Goal: Task Accomplishment & Management: Manage account settings

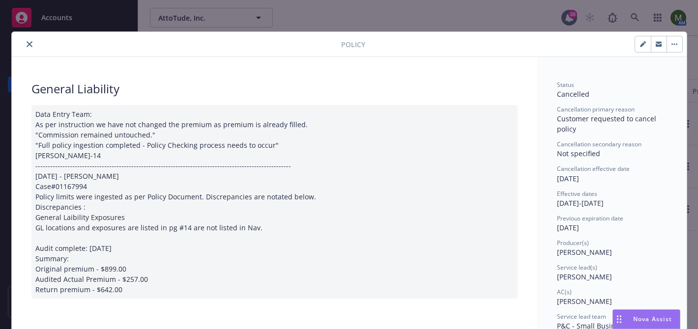
click at [25, 46] on button "close" at bounding box center [30, 44] width 12 height 12
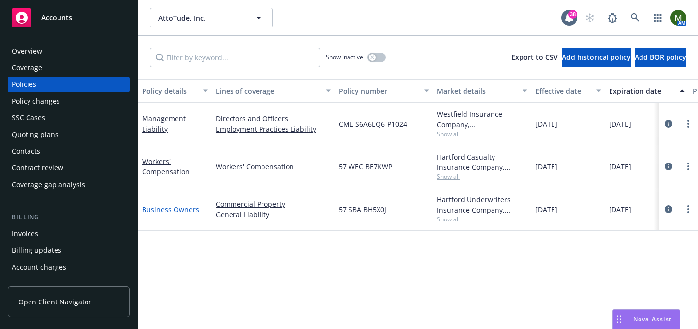
click at [184, 211] on link "Business Owners" at bounding box center [170, 209] width 57 height 9
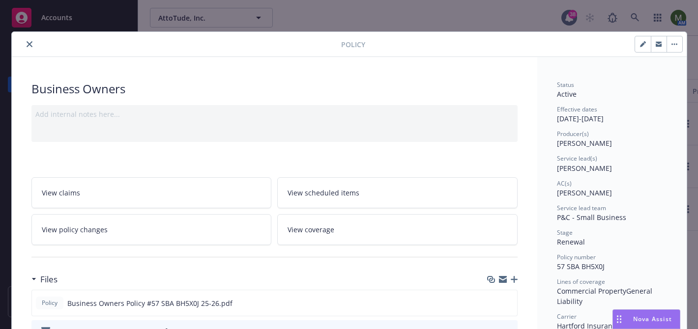
click at [28, 40] on button "close" at bounding box center [30, 44] width 12 height 12
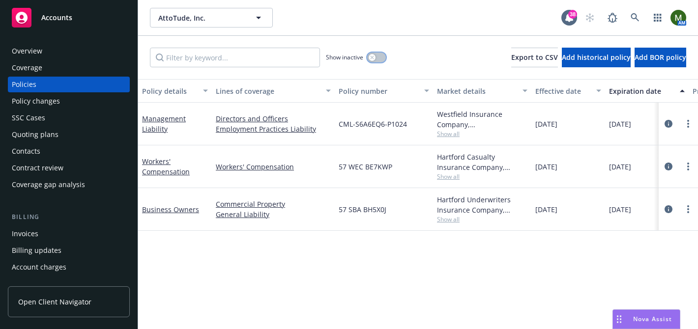
click at [372, 54] on div "button" at bounding box center [372, 57] width 7 height 7
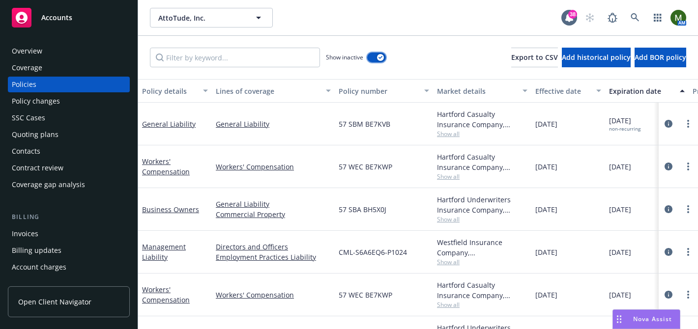
scroll to position [30, 0]
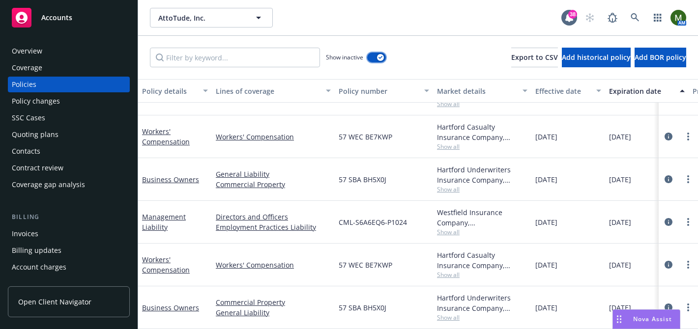
click at [379, 59] on div "button" at bounding box center [380, 57] width 7 height 7
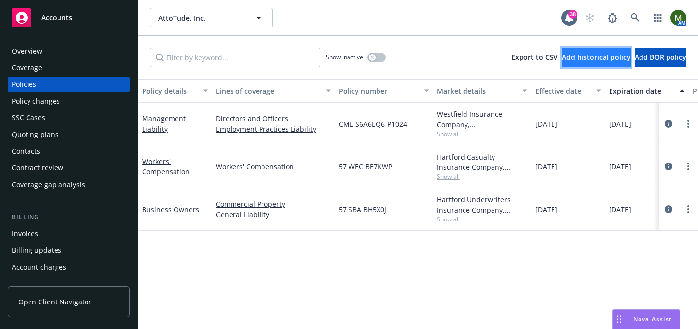
click at [562, 60] on span "Add historical policy" at bounding box center [596, 57] width 69 height 9
select select "other"
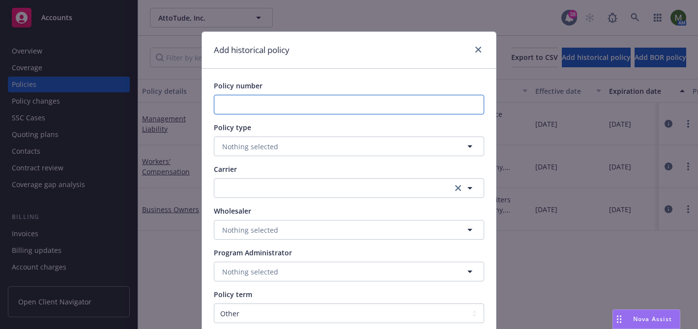
click at [349, 100] on input "Policy number" at bounding box center [349, 105] width 270 height 20
paste input ": 57 SBM BV0LAG"
click at [225, 107] on input ": 57 SBM BV0LAG" at bounding box center [349, 105] width 270 height 20
type input "57 SBM BV0LAG"
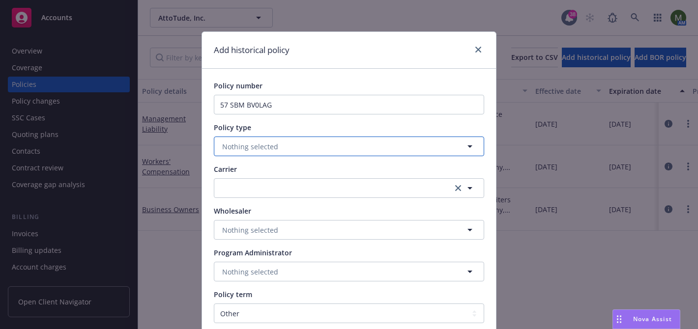
click at [258, 149] on span "Nothing selected" at bounding box center [250, 147] width 56 height 10
click at [280, 154] on button "Nothing selected" at bounding box center [349, 147] width 270 height 20
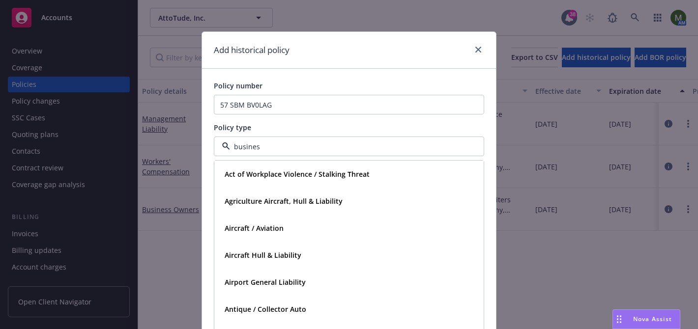
type input "business"
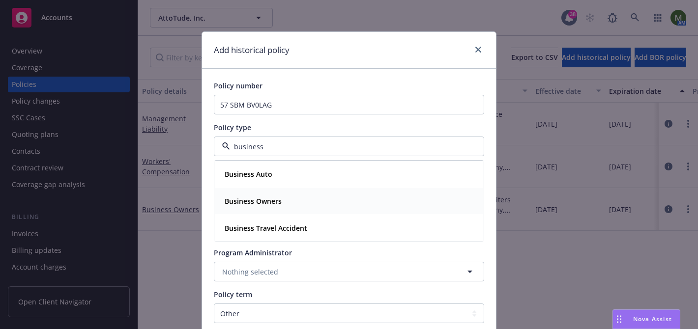
click at [251, 197] on strong "Business Owners" at bounding box center [253, 201] width 57 height 9
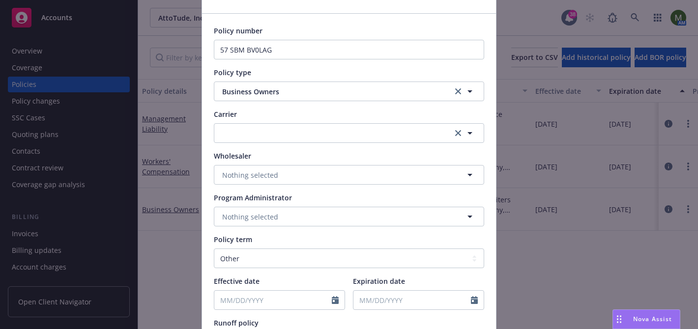
scroll to position [57, 0]
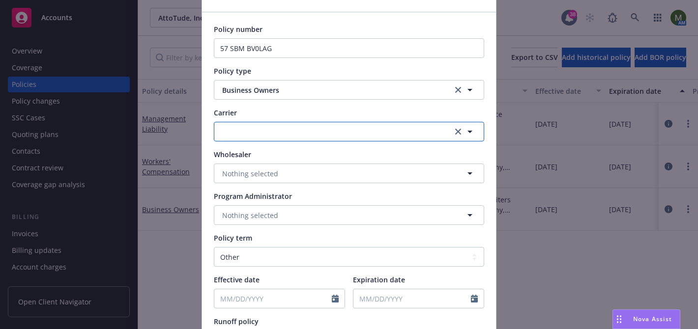
click at [363, 130] on button "button" at bounding box center [349, 132] width 270 height 20
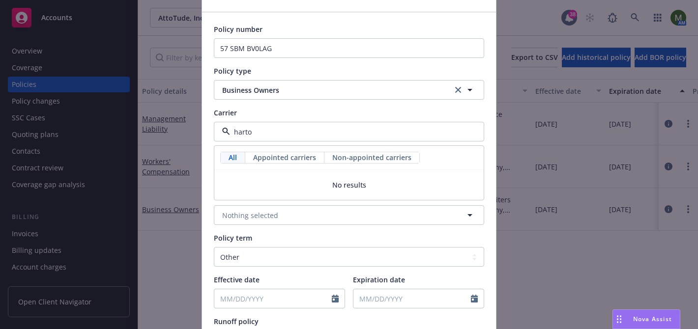
type input "hart"
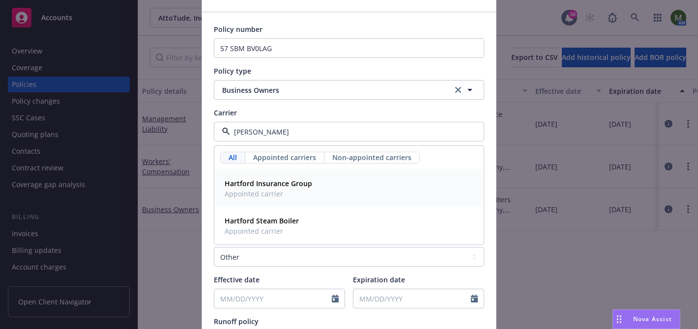
click at [314, 179] on div "Hartford Insurance Group Appointed carrier" at bounding box center [349, 188] width 257 height 25
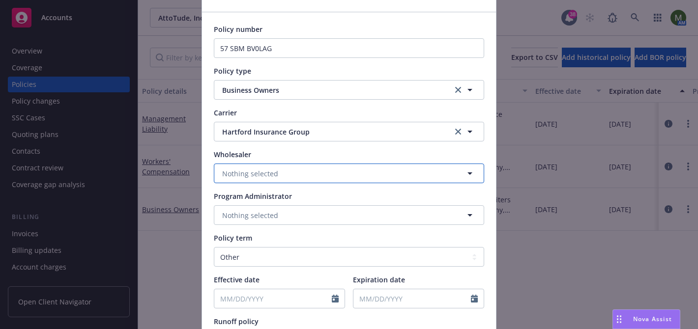
click at [355, 173] on button "Nothing selected" at bounding box center [349, 174] width 270 height 20
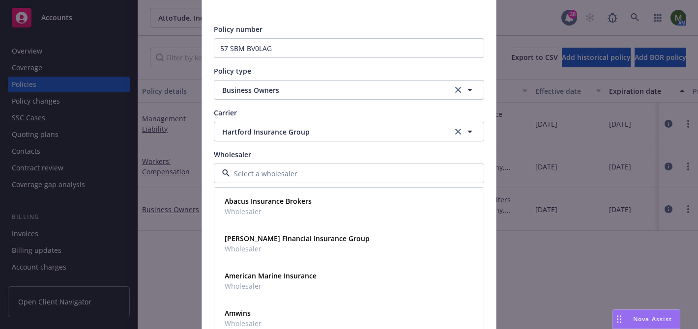
click at [211, 181] on div "Policy number 57 SBM BV0LAG Policy type Business Owners Carrier Hartford Insura…" at bounding box center [349, 207] width 294 height 390
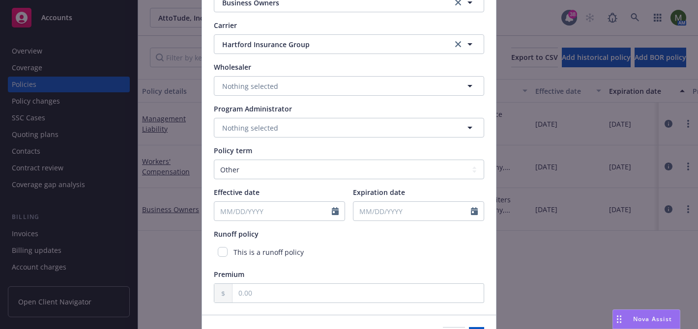
scroll to position [147, 0]
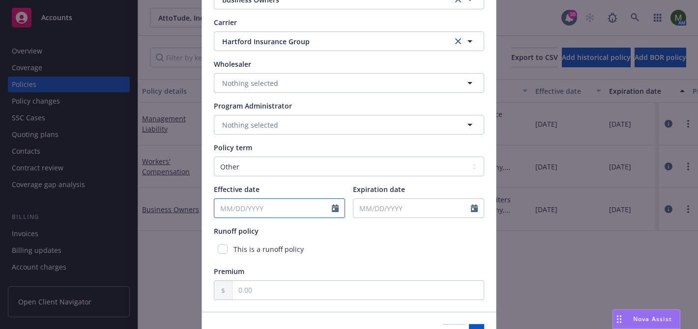
click at [257, 204] on input "Effective date" at bounding box center [273, 208] width 118 height 19
select select "8"
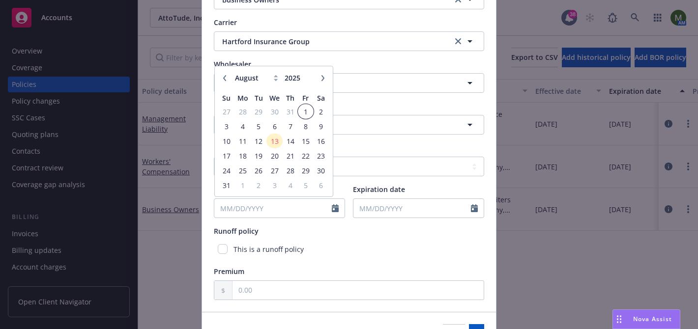
click at [309, 112] on span "1" at bounding box center [305, 112] width 13 height 12
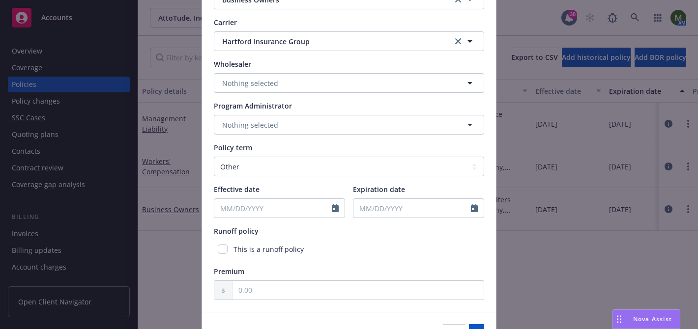
type input "08/01/2025"
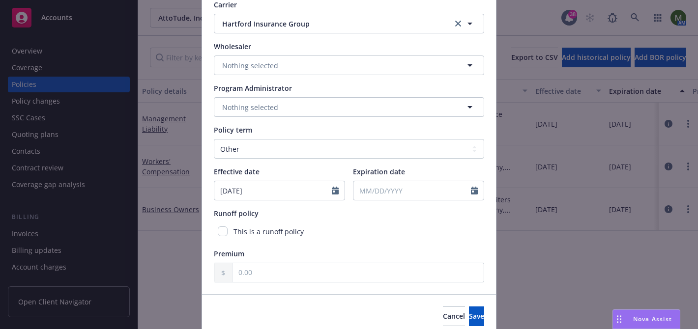
scroll to position [176, 0]
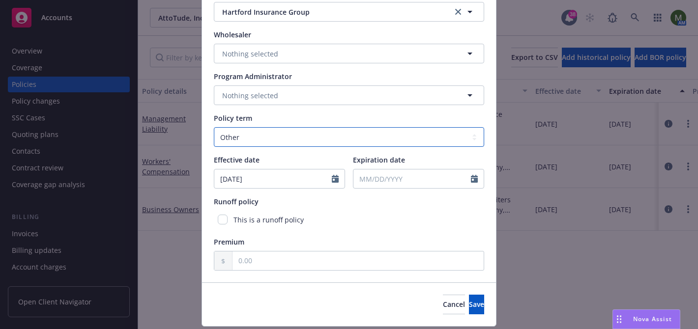
click at [296, 140] on select "Select policy term 12 Month 6 Month 4 Month 3 Month 2 Month 1 Month 36 Month (3…" at bounding box center [349, 137] width 270 height 20
select select "12"
type input "08/01/2026"
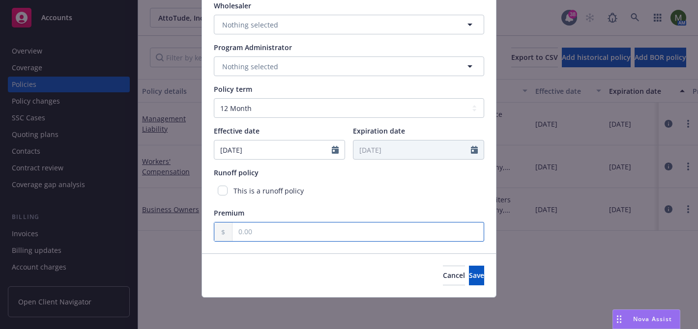
click at [267, 231] on input "text" at bounding box center [358, 232] width 251 height 19
type input "857.00"
click at [268, 275] on div "Cancel Save" at bounding box center [349, 276] width 294 height 44
click at [469, 277] on span "Save" at bounding box center [476, 275] width 15 height 9
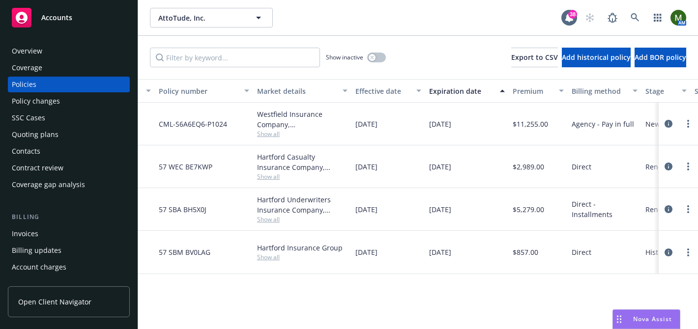
scroll to position [0, 0]
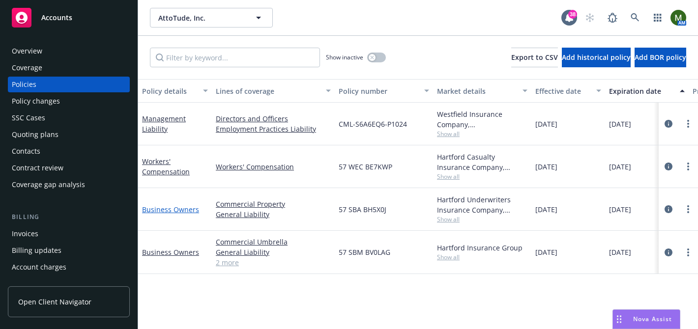
click at [166, 212] on link "Business Owners" at bounding box center [170, 209] width 57 height 9
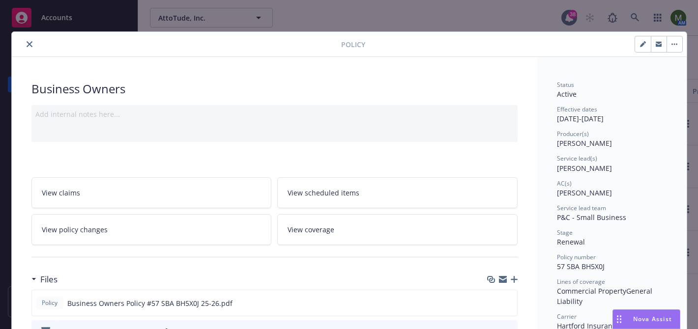
click at [28, 42] on icon "close" at bounding box center [30, 44] width 6 height 6
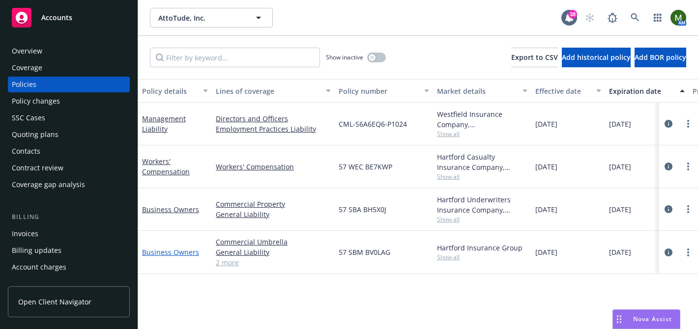
click at [187, 257] on link "Business Owners" at bounding box center [170, 252] width 57 height 9
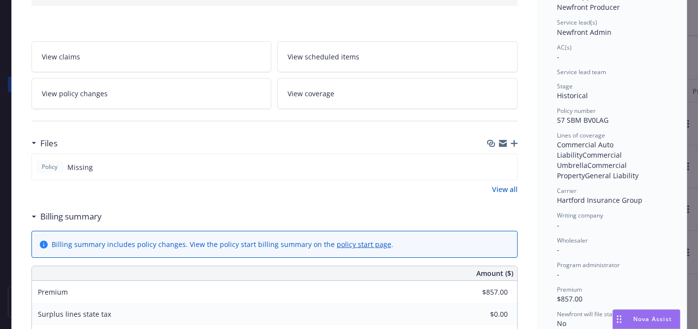
scroll to position [137, 0]
click at [513, 144] on icon "button" at bounding box center [514, 143] width 7 height 7
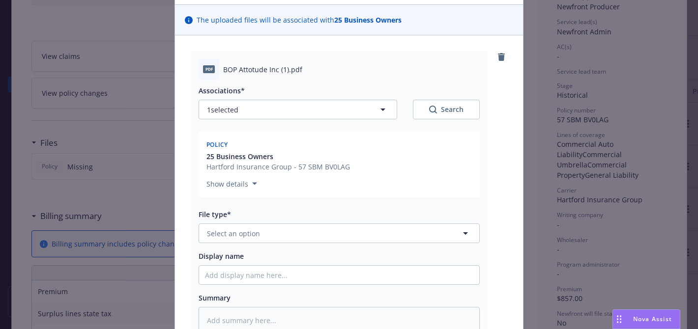
scroll to position [83, 0]
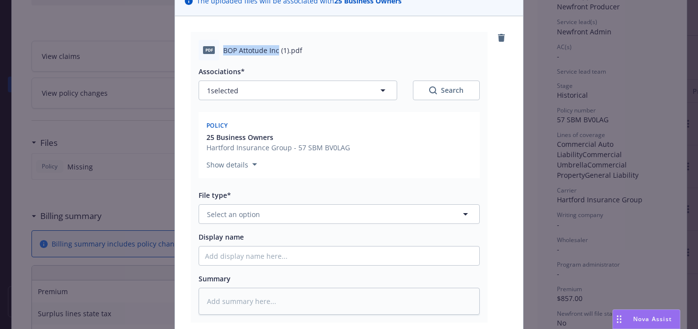
drag, startPoint x: 278, startPoint y: 51, endPoint x: 224, endPoint y: 51, distance: 54.1
click at [224, 51] on span "BOP Attotude Inc (1).pdf" at bounding box center [262, 50] width 79 height 10
copy span "BOP Attotude Inc"
click at [281, 208] on button "Select an option" at bounding box center [339, 215] width 281 height 20
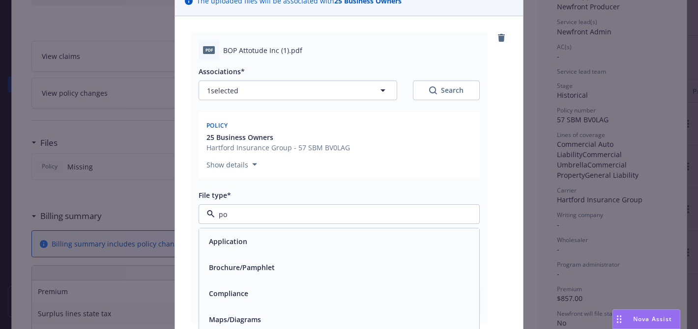
type input "pol"
click at [275, 240] on div "Policy" at bounding box center [339, 242] width 268 height 14
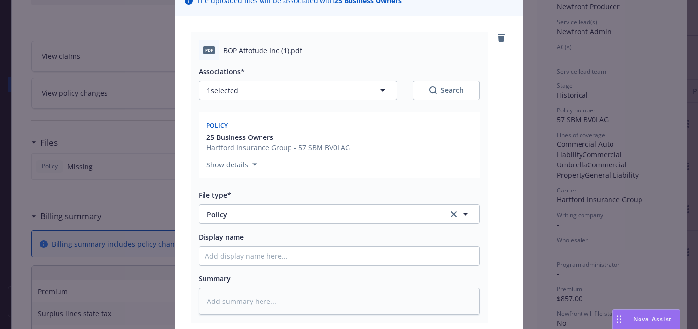
click at [277, 276] on div "Summary" at bounding box center [339, 279] width 281 height 10
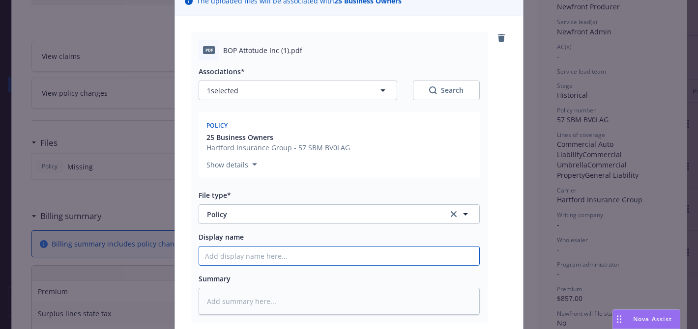
click at [277, 255] on input "Display name" at bounding box center [339, 256] width 280 height 19
paste input "BOP Attotude Inc"
type textarea "x"
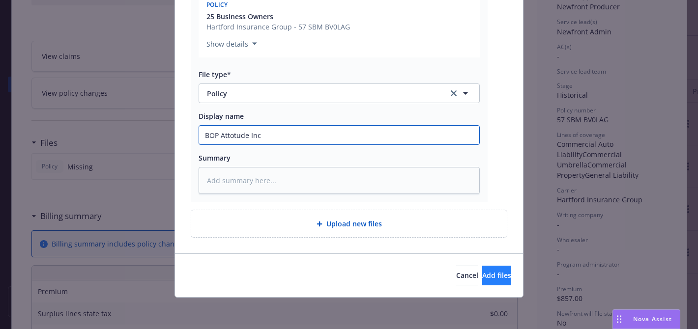
type input "BOP Attotude Inc"
click at [482, 280] on button "Add files" at bounding box center [496, 276] width 29 height 20
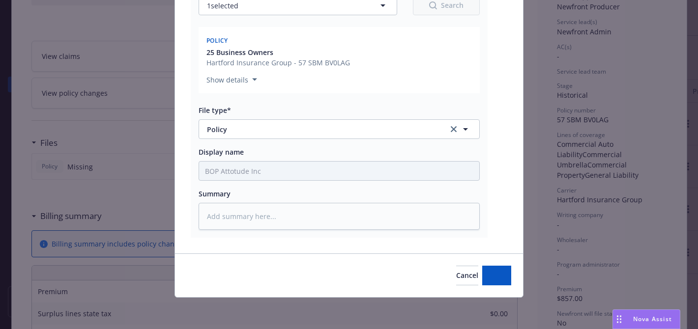
type textarea "x"
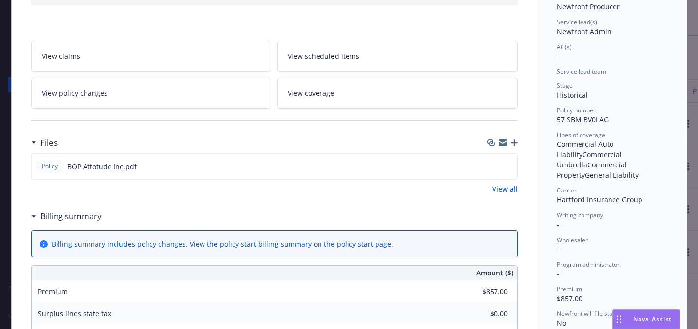
scroll to position [0, 0]
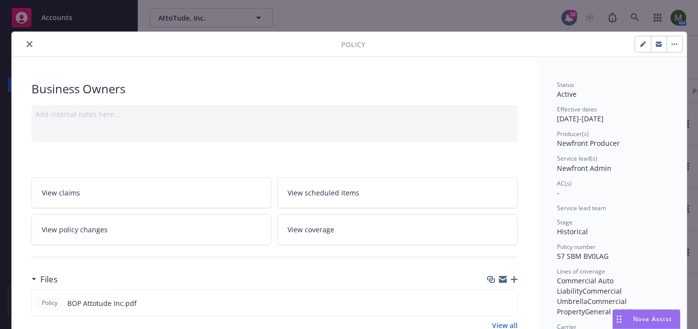
click at [30, 44] on icon "close" at bounding box center [30, 44] width 6 height 6
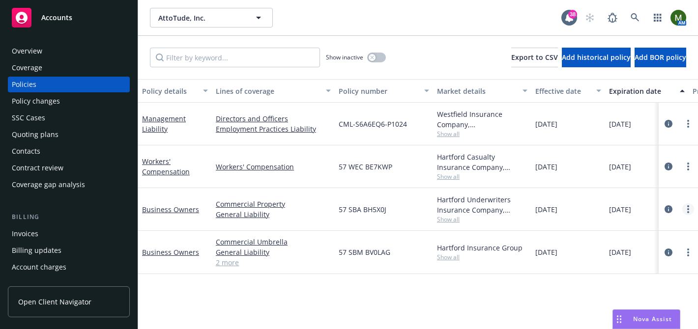
click at [693, 211] on link "more" at bounding box center [688, 210] width 12 height 12
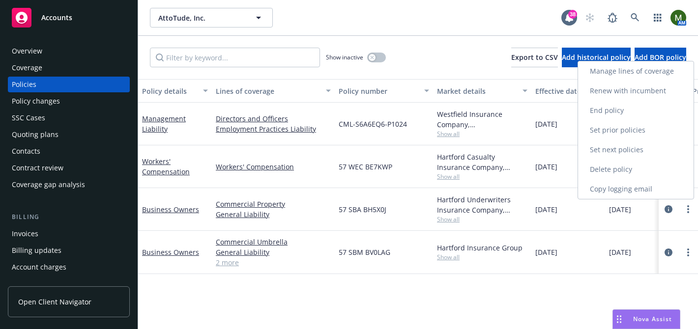
click at [624, 111] on link "End policy" at bounding box center [636, 111] width 116 height 20
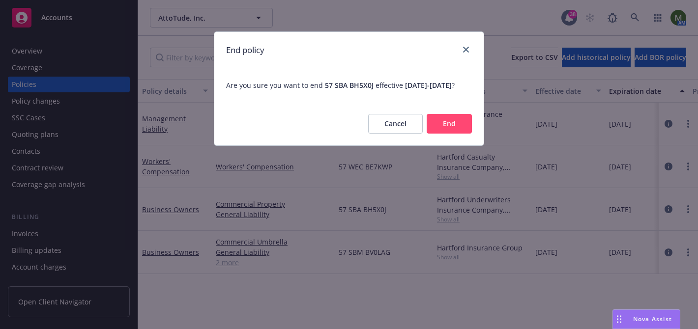
click at [440, 132] on button "End" at bounding box center [449, 124] width 45 height 20
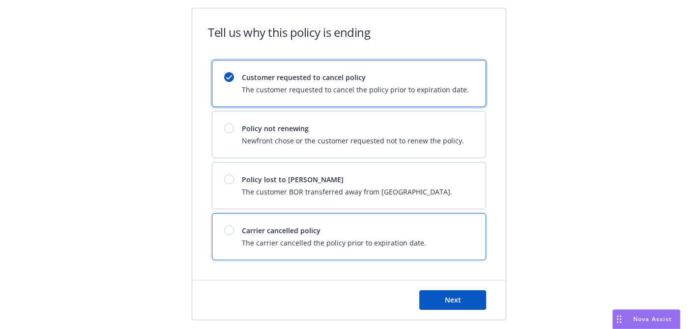
click at [330, 219] on div "Carrier cancelled policy The carrier cancelled the policy prior to expiration d…" at bounding box center [348, 237] width 273 height 46
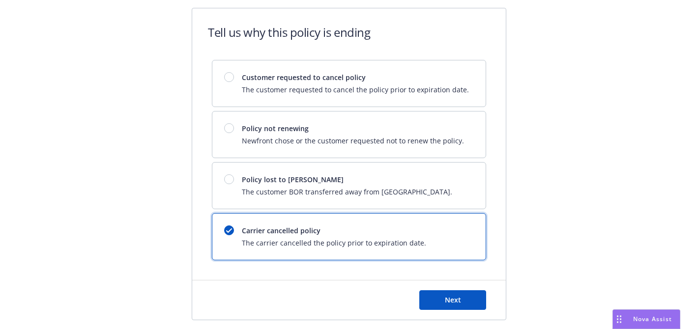
click at [427, 290] on div "Next" at bounding box center [349, 300] width 314 height 39
click at [428, 296] on button "Next" at bounding box center [452, 301] width 67 height 20
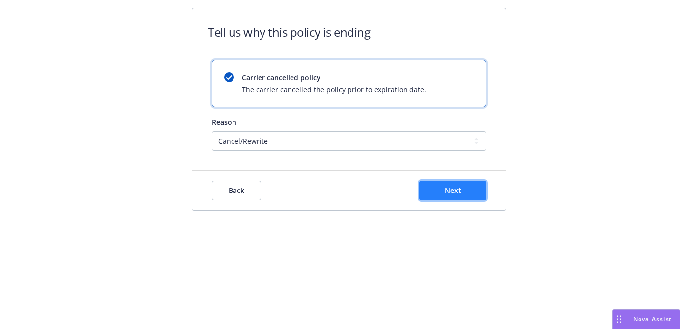
click at [433, 191] on button "Next" at bounding box center [452, 191] width 67 height 20
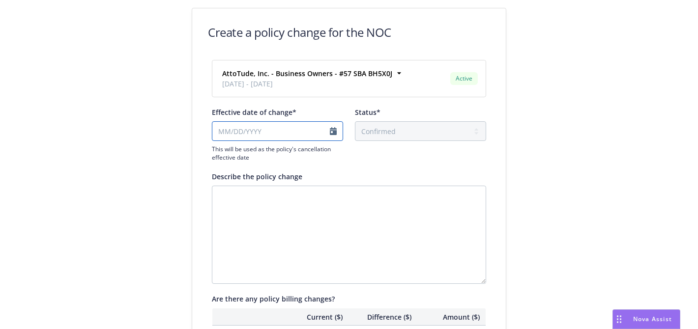
select select "August"
select select "2025"
click at [278, 133] on input "Effective date of change*" at bounding box center [277, 131] width 131 height 20
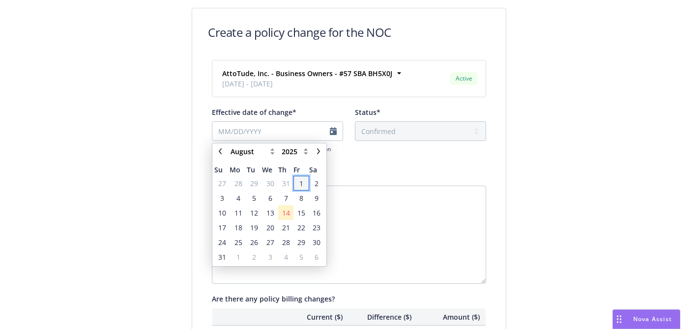
click at [298, 186] on span "1" at bounding box center [300, 183] width 13 height 12
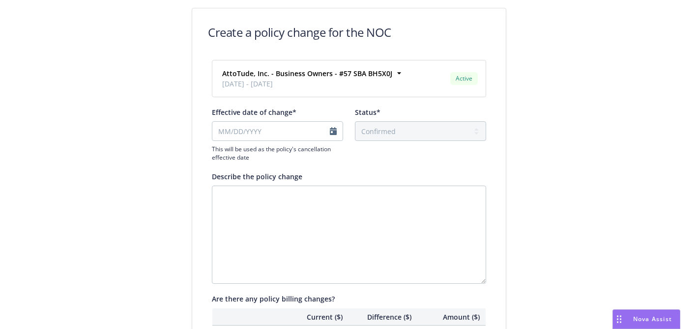
type input "08/01/2025"
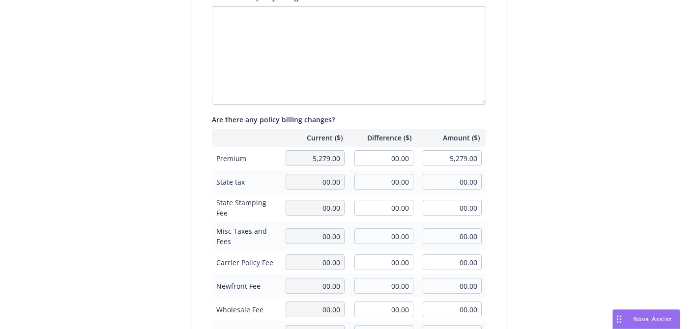
scroll to position [28, 0]
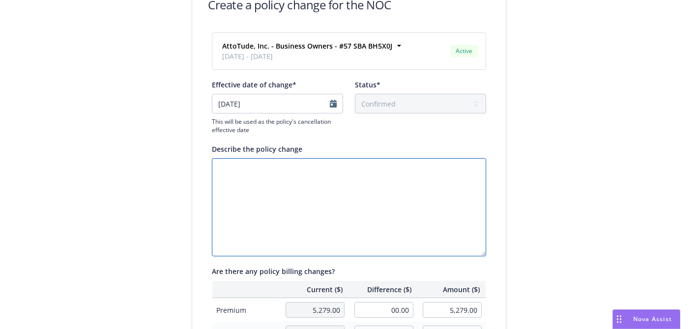
click at [404, 174] on textarea "Describe the policy change" at bounding box center [349, 207] width 274 height 98
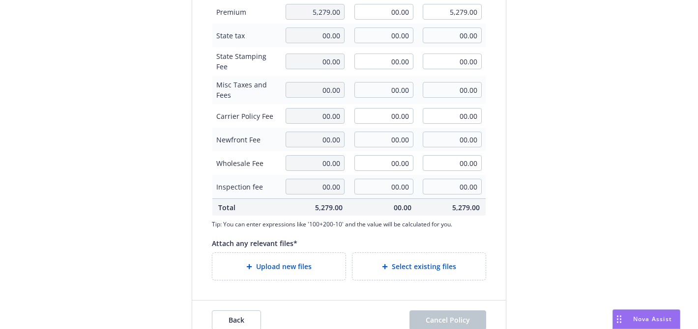
scroll to position [345, 0]
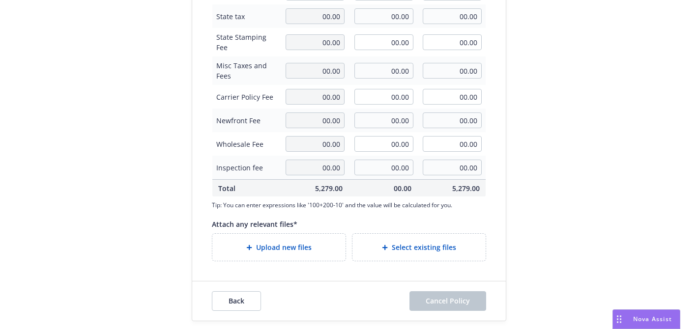
type textarea "cancel/rewriter"
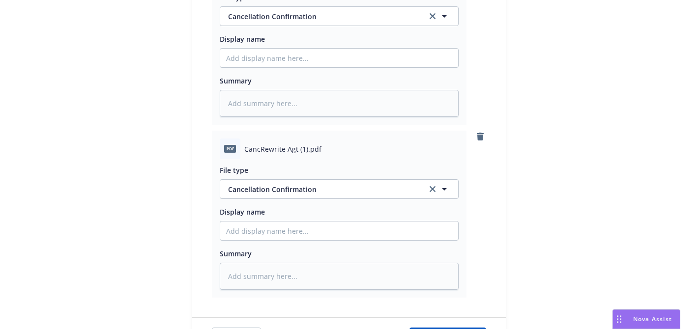
scroll to position [691, 0]
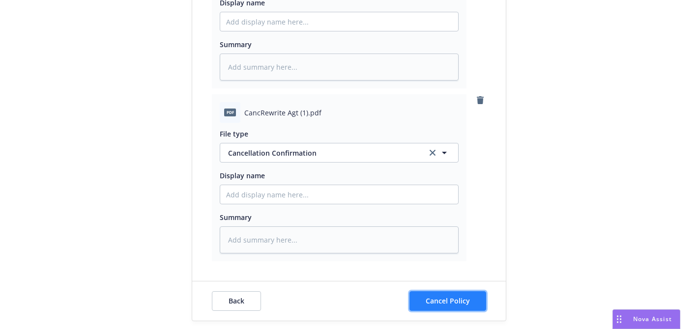
click at [471, 303] on button "Cancel Policy" at bounding box center [448, 302] width 77 height 20
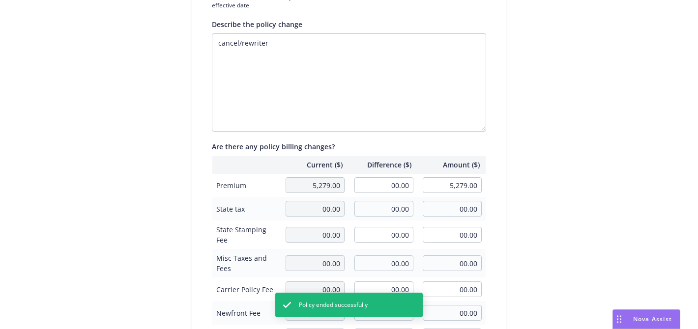
scroll to position [0, 0]
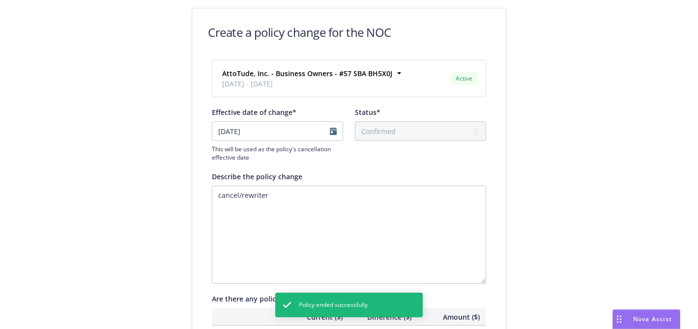
type textarea "x"
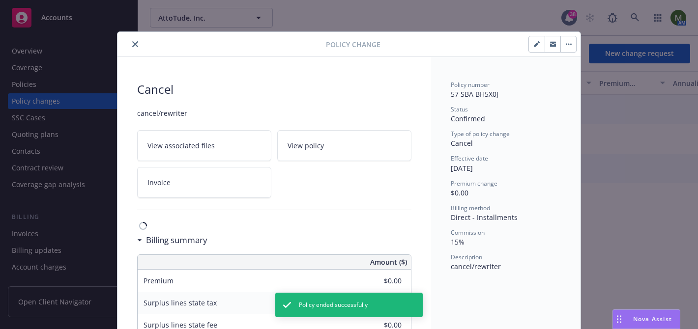
scroll to position [29, 0]
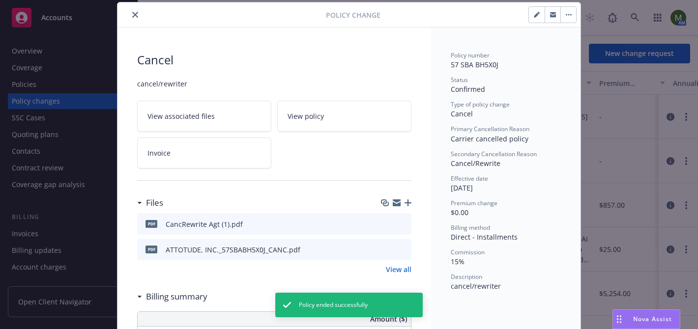
click at [131, 11] on button "close" at bounding box center [135, 15] width 12 height 12
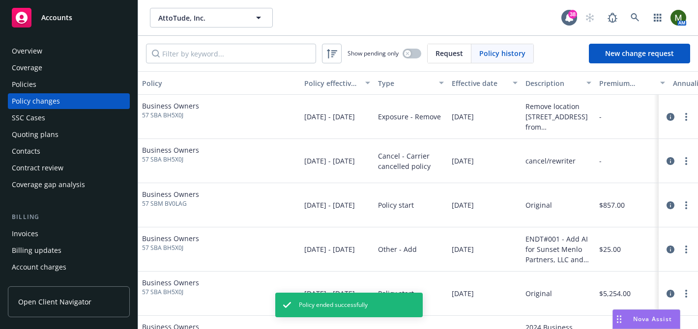
click at [46, 83] on div "Policies" at bounding box center [69, 85] width 114 height 16
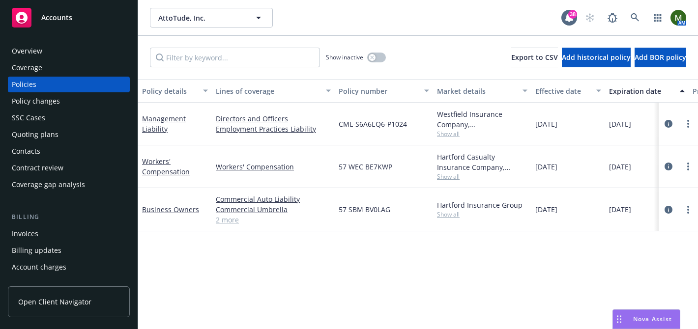
click at [149, 214] on div "Business Owners" at bounding box center [175, 210] width 66 height 10
click at [185, 211] on link "Business Owners" at bounding box center [170, 209] width 57 height 9
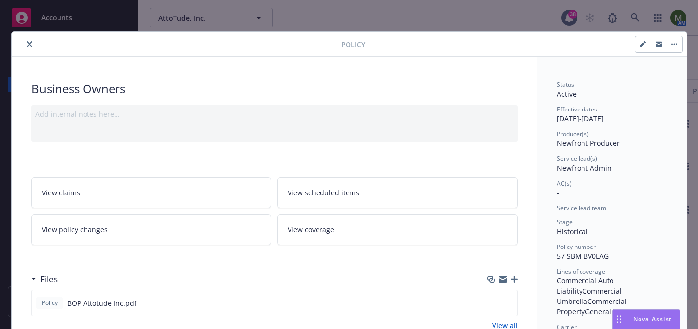
scroll to position [29, 0]
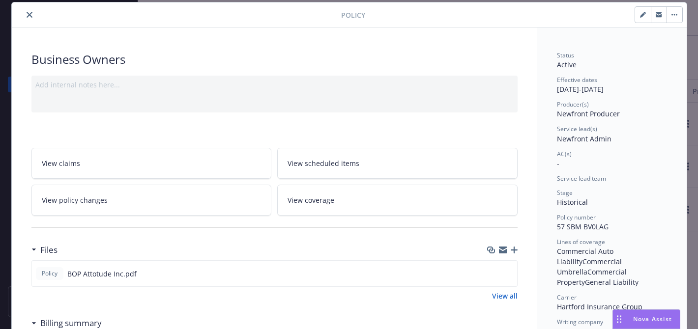
click at [503, 250] on icon "button" at bounding box center [503, 250] width 8 height 8
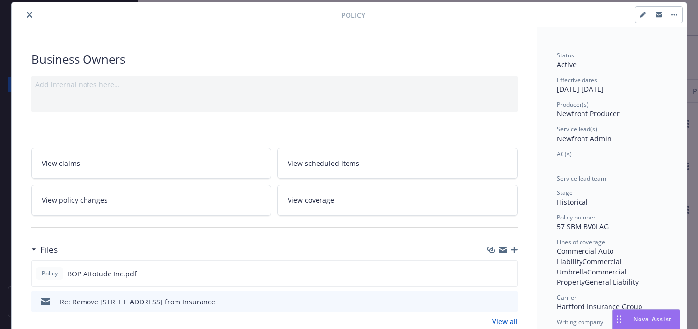
click at [32, 15] on button "close" at bounding box center [30, 15] width 12 height 12
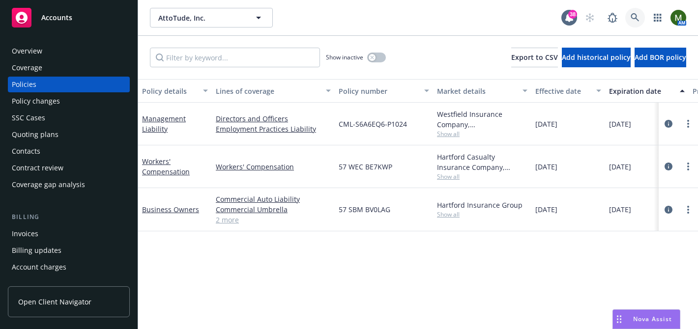
click at [635, 23] on link at bounding box center [635, 18] width 20 height 20
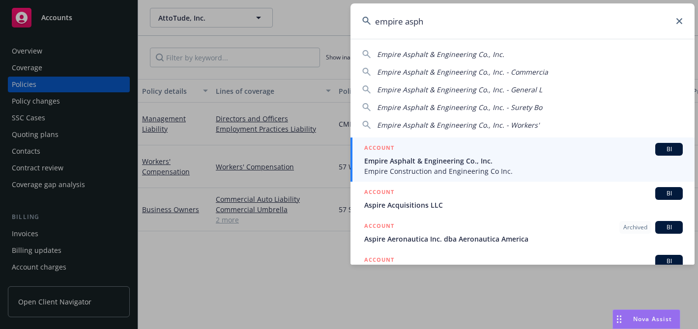
type input "empire asph"
click at [468, 148] on div "ACCOUNT BI" at bounding box center [523, 149] width 319 height 13
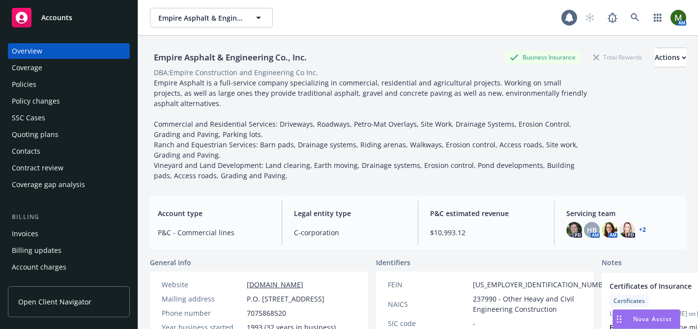
click at [67, 82] on div "Policies" at bounding box center [69, 85] width 114 height 16
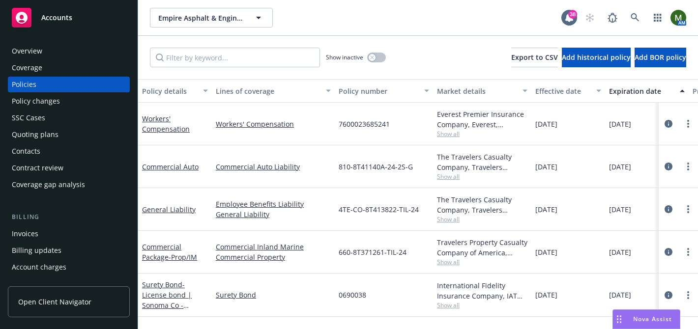
click at [27, 52] on div "Overview" at bounding box center [27, 51] width 30 height 16
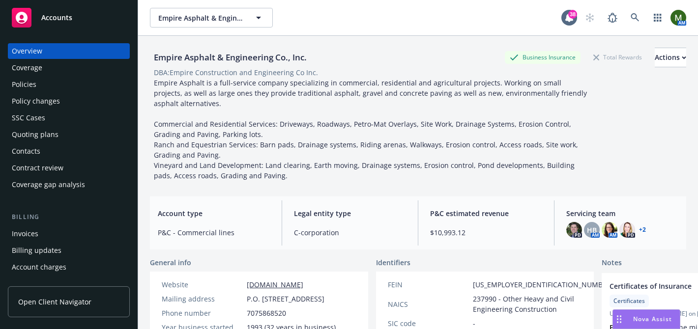
click at [641, 228] on link "+ 2" at bounding box center [642, 230] width 7 height 6
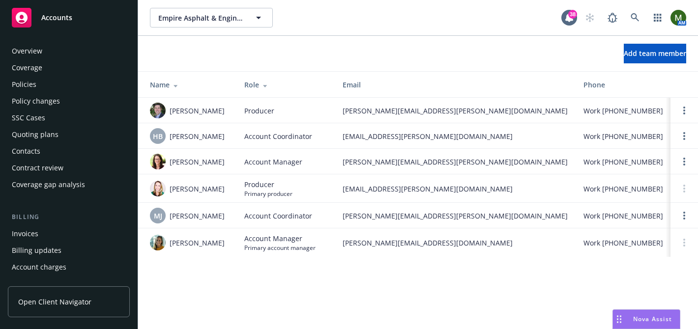
click at [63, 77] on div "Policies" at bounding box center [69, 85] width 114 height 16
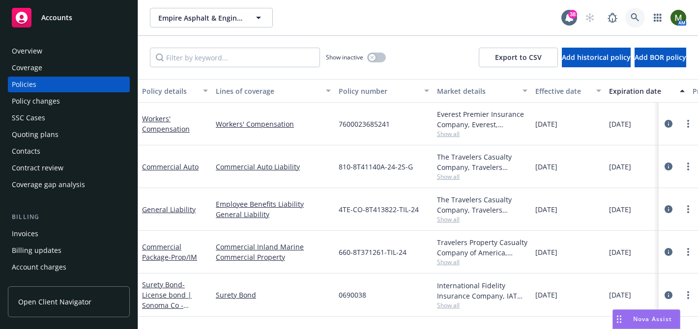
click at [628, 20] on link at bounding box center [635, 18] width 20 height 20
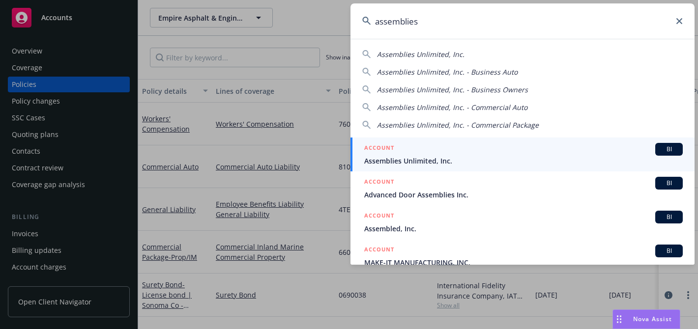
type input "assemblies"
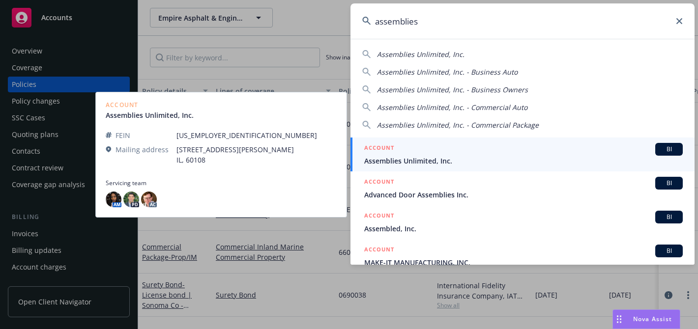
click at [414, 155] on div "ACCOUNT BI" at bounding box center [523, 149] width 319 height 13
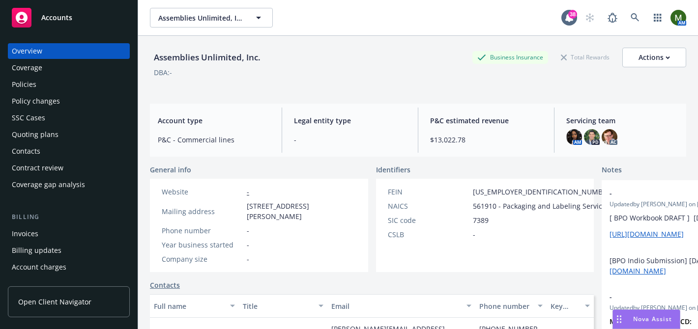
click at [80, 82] on div "Policies" at bounding box center [69, 85] width 114 height 16
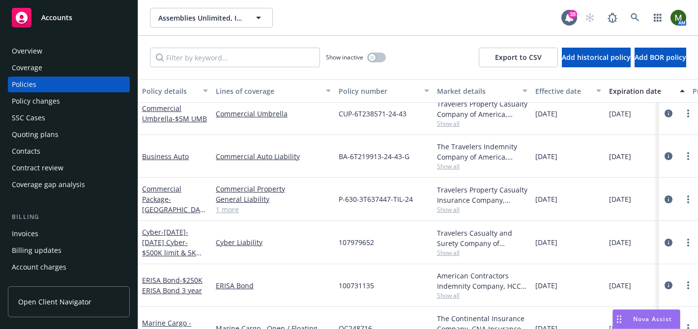
scroll to position [74, 0]
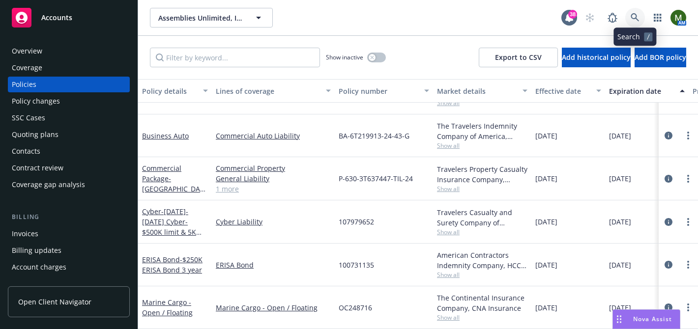
click at [626, 14] on link at bounding box center [635, 18] width 20 height 20
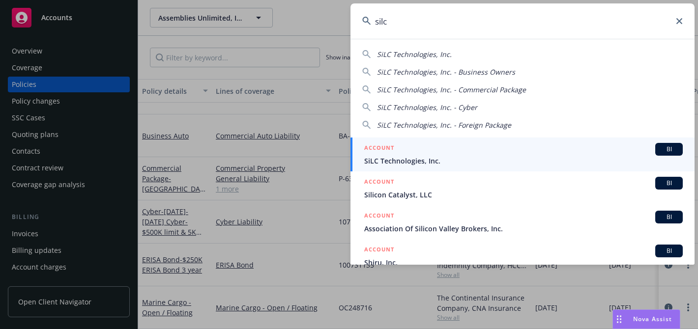
type input "silc"
click at [403, 148] on div "ACCOUNT BI" at bounding box center [523, 149] width 319 height 13
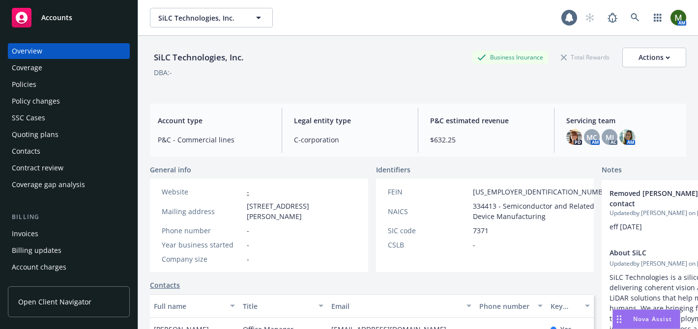
click at [68, 85] on div "Policies" at bounding box center [69, 85] width 114 height 16
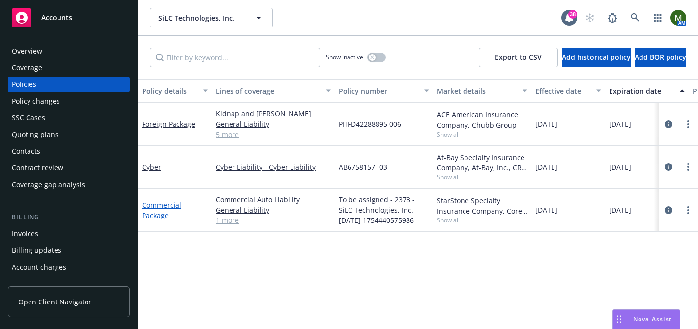
click at [173, 202] on link "Commercial Package" at bounding box center [161, 211] width 39 height 20
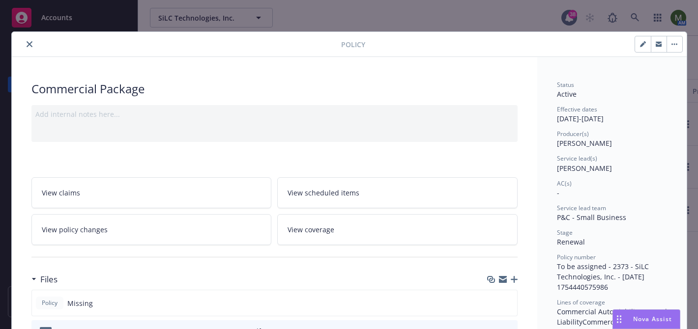
click at [640, 46] on icon "button" at bounding box center [643, 44] width 6 height 6
select select "RENEWAL"
select select "12"
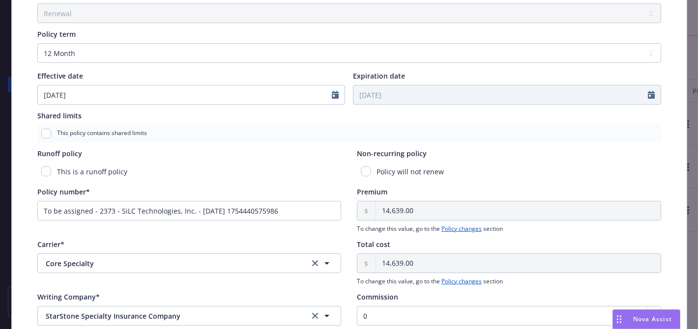
scroll to position [362, 0]
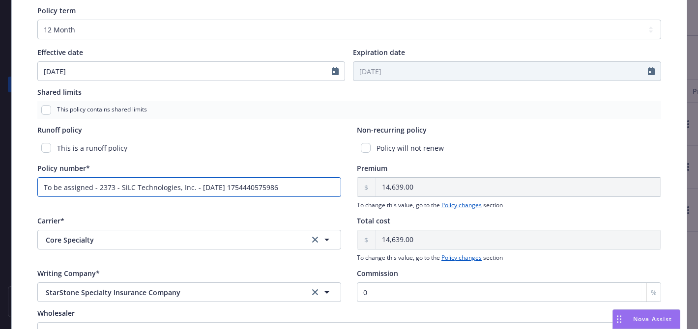
click at [307, 187] on input "To be assigned - 2373 - SiLC Technologies, Inc. - [DATE] 1754440575986" at bounding box center [189, 187] width 304 height 20
paste input "57 SBA BU6ENG"
type input "57 SBA BU6ENG"
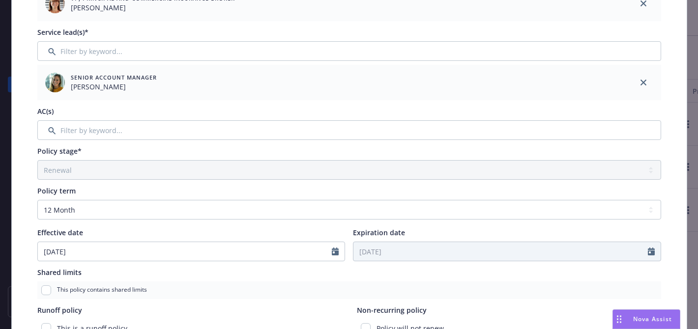
scroll to position [0, 0]
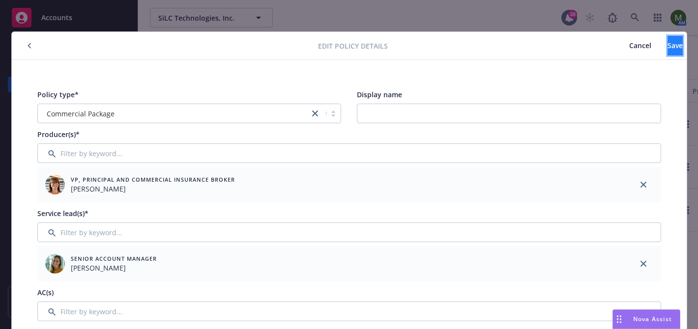
click at [668, 40] on button "Save" at bounding box center [675, 46] width 15 height 20
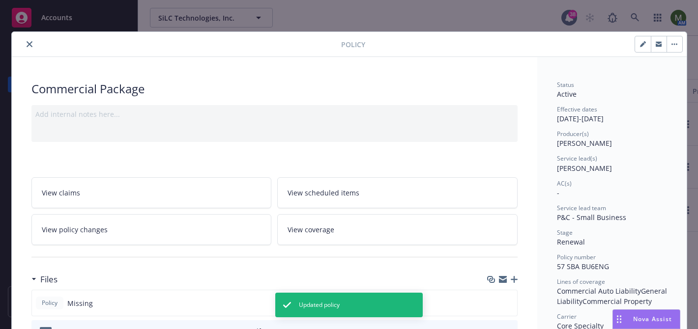
scroll to position [91, 0]
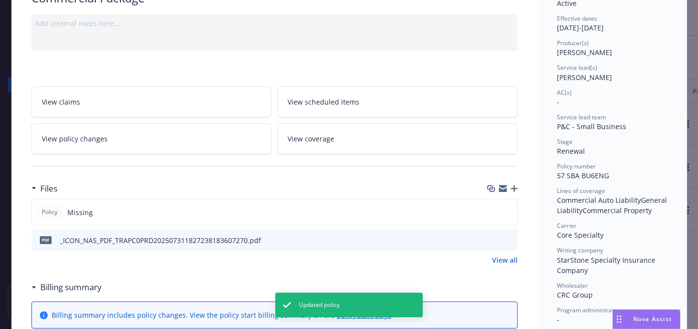
click at [515, 189] on icon "button" at bounding box center [514, 188] width 7 height 7
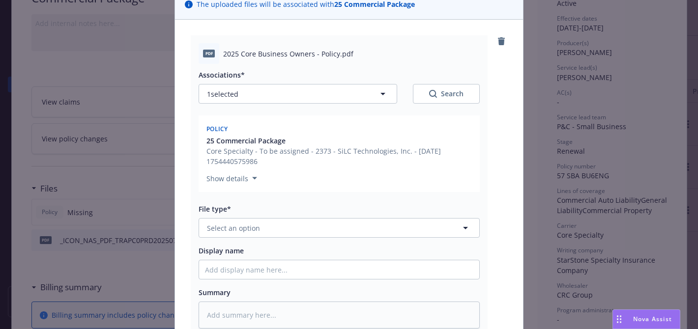
scroll to position [113, 0]
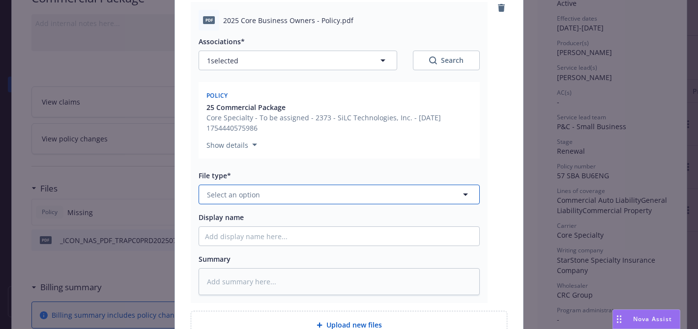
click at [327, 199] on button "Select an option" at bounding box center [339, 195] width 281 height 20
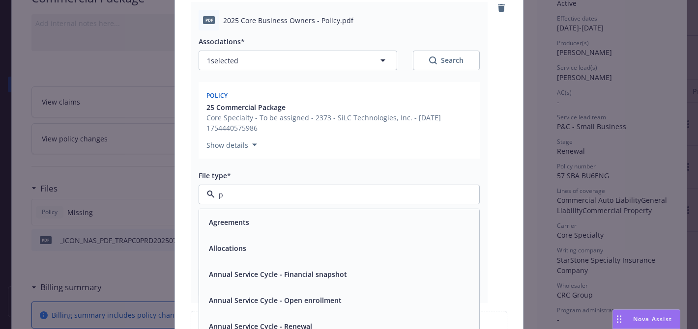
type input "po"
click at [316, 229] on div "Policy" at bounding box center [339, 222] width 280 height 26
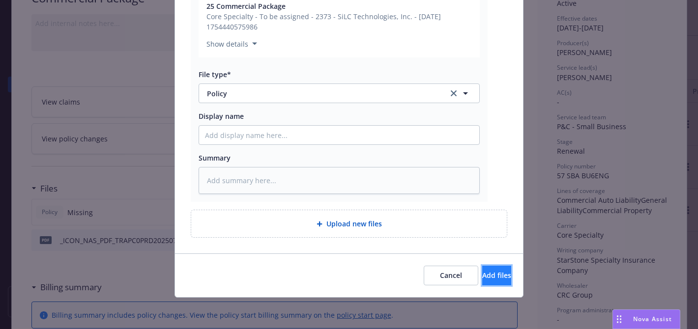
click at [482, 270] on button "Add files" at bounding box center [496, 276] width 29 height 20
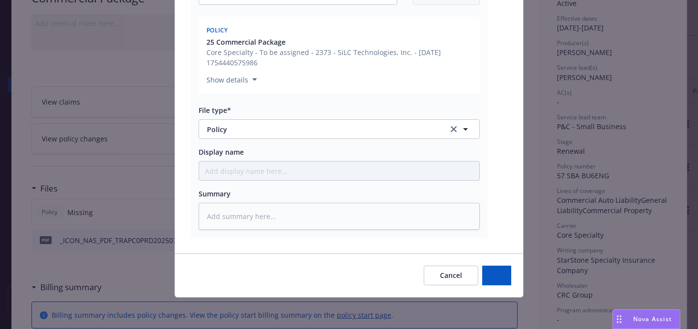
type textarea "x"
